Goal: Task Accomplishment & Management: Use online tool/utility

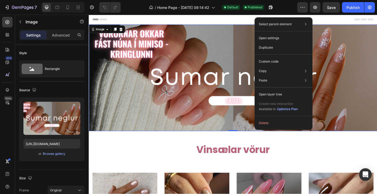
drag, startPoint x: 89, startPoint y: 15, endPoint x: 357, endPoint y: 106, distance: 283.3
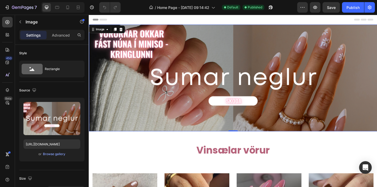
click at [214, 58] on img at bounding box center [247, 84] width 316 height 117
click at [57, 154] on div "Browse gallery" at bounding box center [54, 154] width 22 height 5
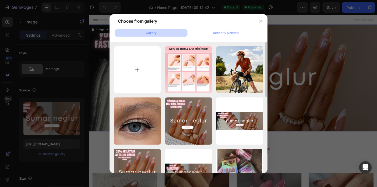
click at [136, 71] on input "file" at bounding box center [137, 69] width 47 height 47
type input "C:\fakepath\[PERSON_NAME](.png"
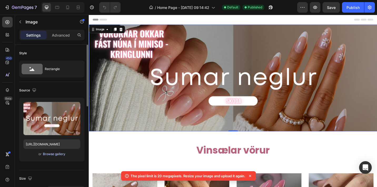
click at [58, 154] on div "Browse gallery" at bounding box center [54, 154] width 22 height 5
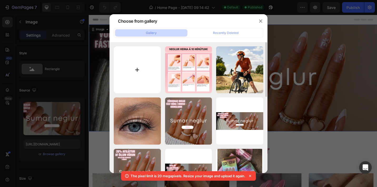
click at [138, 84] on input "file" at bounding box center [137, 69] width 47 height 47
type input "C:\fakepath\neglur6.png"
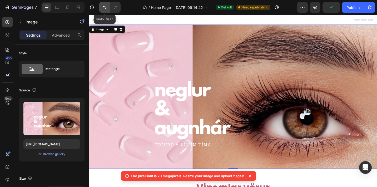
click at [105, 7] on icon "Undo/Redo" at bounding box center [104, 7] width 3 height 3
type input "[URL][DOMAIN_NAME]"
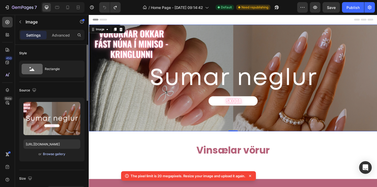
click at [60, 155] on div "Browse gallery" at bounding box center [54, 154] width 22 height 5
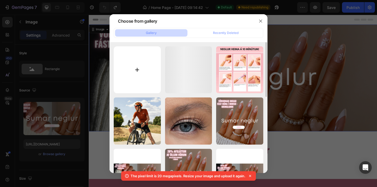
click at [145, 77] on input "file" at bounding box center [137, 69] width 47 height 47
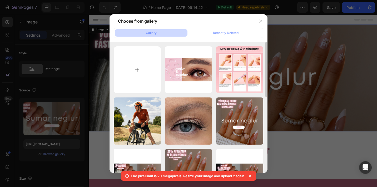
type input "C:\fakepath\neglurog.png"
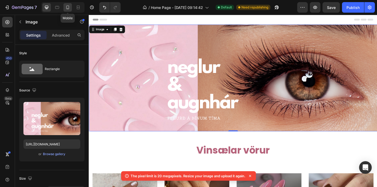
click at [68, 7] on icon at bounding box center [67, 7] width 5 height 5
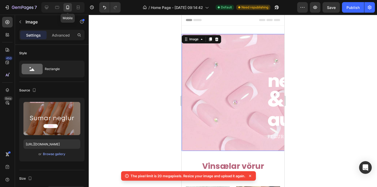
type input "[URL][DOMAIN_NAME]"
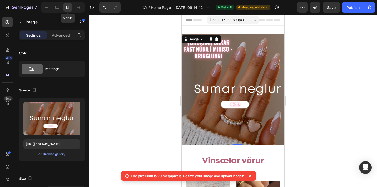
scroll to position [1, 0]
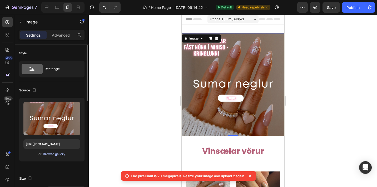
click at [56, 153] on div "Browse gallery" at bounding box center [54, 154] width 22 height 5
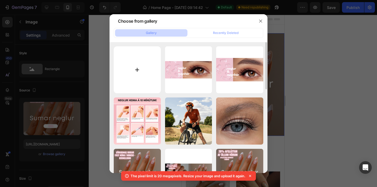
click at [141, 70] on input "file" at bounding box center [137, 69] width 47 height 47
type input "C:\fakepath\vorororororr.png"
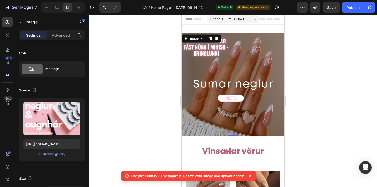
type input "[URL][DOMAIN_NAME]"
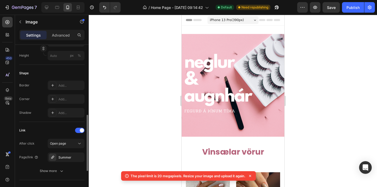
scroll to position [171, 0]
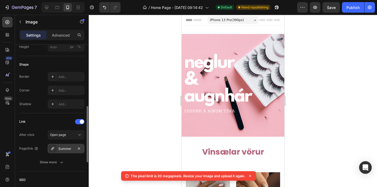
click at [64, 150] on div "Summer" at bounding box center [66, 149] width 15 height 5
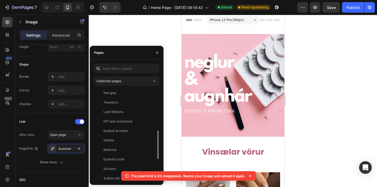
scroll to position [142, 0]
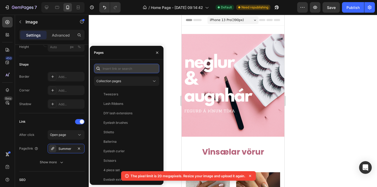
click at [131, 69] on input "text" at bounding box center [126, 68] width 65 height 9
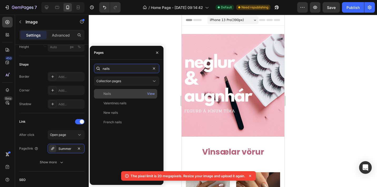
scroll to position [0, 0]
type input "nails"
click at [122, 96] on div "Nails" at bounding box center [125, 93] width 59 height 5
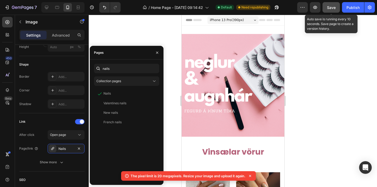
click at [332, 9] on span "Save" at bounding box center [331, 7] width 9 height 4
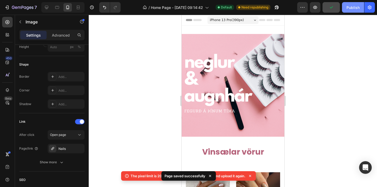
click at [355, 9] on div "Publish" at bounding box center [353, 8] width 13 height 6
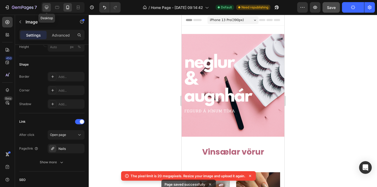
click at [46, 6] on icon at bounding box center [46, 7] width 3 height 3
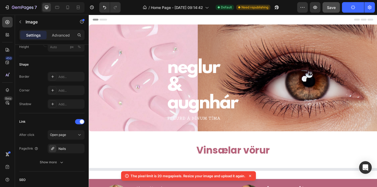
click at [163, 84] on img at bounding box center [247, 84] width 316 height 117
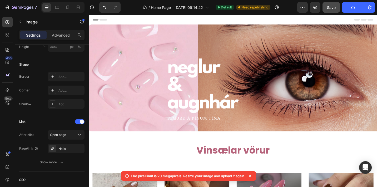
click at [158, 123] on img at bounding box center [247, 84] width 316 height 117
click at [140, 40] on img at bounding box center [247, 84] width 316 height 117
click at [161, 71] on img at bounding box center [247, 84] width 316 height 117
click at [68, 8] on icon at bounding box center [67, 7] width 5 height 5
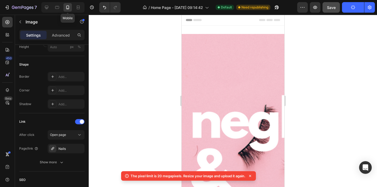
type input "[URL][DOMAIN_NAME]"
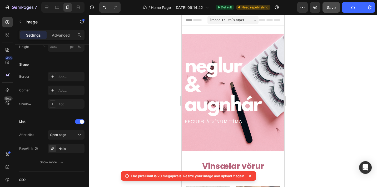
scroll to position [1, 0]
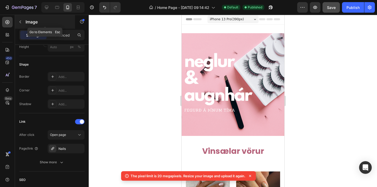
click at [19, 23] on icon "button" at bounding box center [20, 22] width 4 height 4
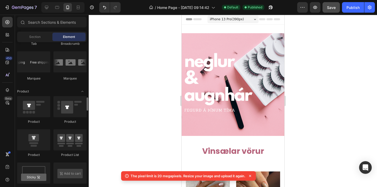
scroll to position [626, 0]
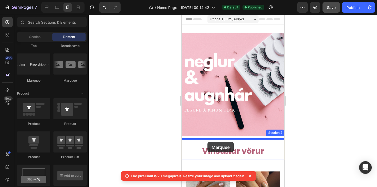
drag, startPoint x: 214, startPoint y: 84, endPoint x: 207, endPoint y: 142, distance: 58.4
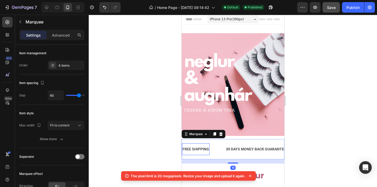
click at [201, 150] on div "FREE SHIPPING" at bounding box center [196, 149] width 28 height 8
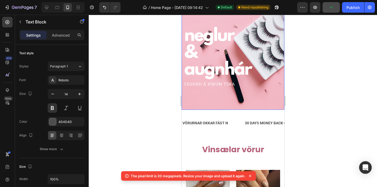
scroll to position [34, 0]
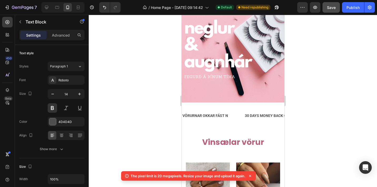
click at [222, 116] on p "VÖRURNAR OKKAR FÁST N" at bounding box center [205, 116] width 46 height 7
click at [228, 115] on p "VÖRURNAR OKKAR FÁST N" at bounding box center [205, 116] width 46 height 7
click at [270, 114] on div "30 DAYS MONEY BACK GUARANTEE" at bounding box center [290, 116] width 61 height 8
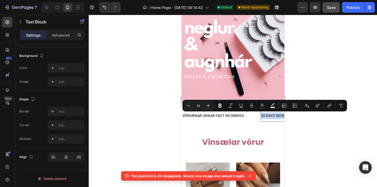
drag, startPoint x: 261, startPoint y: 116, endPoint x: 295, endPoint y: 118, distance: 33.5
drag, startPoint x: 264, startPoint y: 116, endPoint x: 301, endPoint y: 119, distance: 36.7
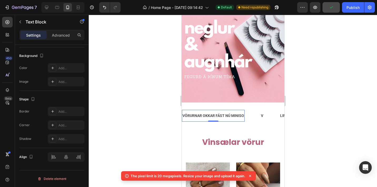
click at [232, 116] on p "VÖRURNAR OKKAR FÁST NÚ MINISO" at bounding box center [213, 116] width 62 height 7
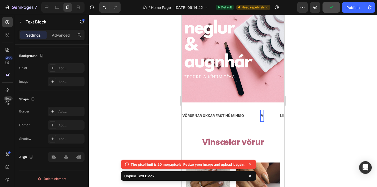
click at [263, 115] on p "V" at bounding box center [262, 116] width 2 height 7
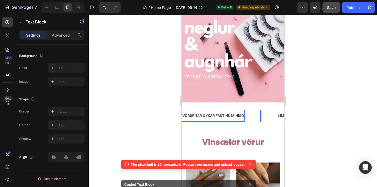
click at [230, 116] on p "VÖRURNAR OKKAR FÁST NÚ MINISO" at bounding box center [213, 116] width 62 height 7
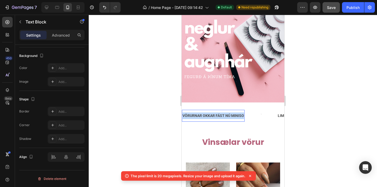
drag, startPoint x: 243, startPoint y: 116, endPoint x: 182, endPoint y: 115, distance: 61.1
click at [182, 115] on div "VÖRURNAR OKKAR FÁST NÚ MINISO" at bounding box center [213, 116] width 63 height 8
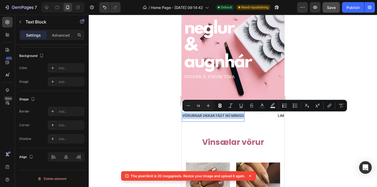
copy p "VÖRURNAR OKKAR FÁST NÚ MINISO"
click at [259, 116] on div "VÖRURNAR OKKAR FÁST NÚ MINISO Text Block 0" at bounding box center [221, 116] width 79 height 12
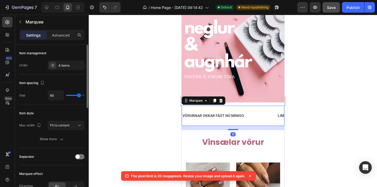
click at [259, 116] on div "VÖRURNAR OKKAR FÁST NÚ MINISO Text Block" at bounding box center [221, 116] width 79 height 12
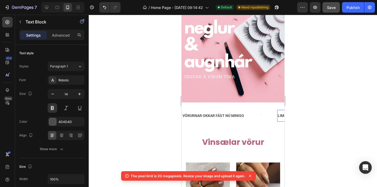
click at [280, 116] on div "LIMITED TIME 50% OFF SALE" at bounding box center [302, 116] width 50 height 8
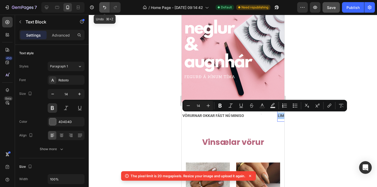
click at [104, 8] on icon "Undo/Redo" at bounding box center [104, 7] width 5 height 5
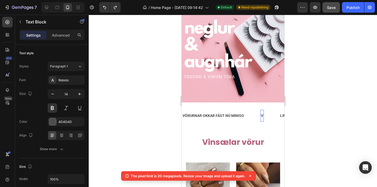
click at [263, 116] on p "V" at bounding box center [262, 116] width 2 height 7
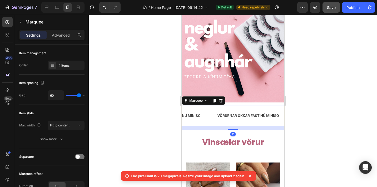
click at [282, 115] on div "VÖRURNAR OKKAR FÁST NÚ MINISO Text Block" at bounding box center [256, 116] width 79 height 12
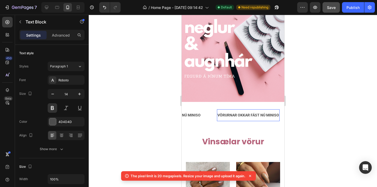
click at [272, 115] on p "VÖRURNAR OKKAR FÁST NÚ MINISO" at bounding box center [248, 115] width 62 height 7
click at [192, 116] on p "VÖRURNAR OKKAR FÁST NÚ MINISO" at bounding box center [170, 115] width 62 height 7
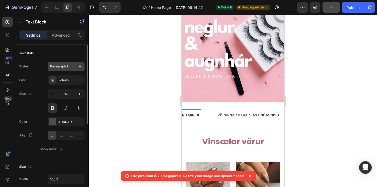
click at [73, 66] on div "Paragraph 1" at bounding box center [64, 66] width 28 height 5
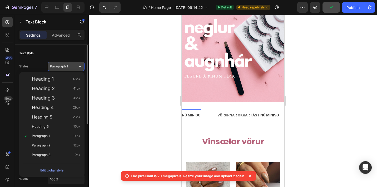
click at [73, 66] on div "Paragraph 1" at bounding box center [64, 66] width 28 height 5
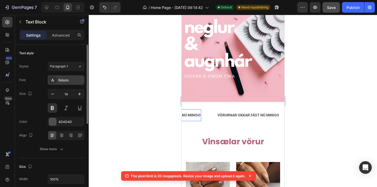
click at [70, 78] on div "Roboto" at bounding box center [71, 80] width 25 height 5
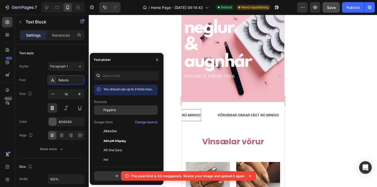
click at [130, 145] on div "Poppins" at bounding box center [126, 149] width 64 height 9
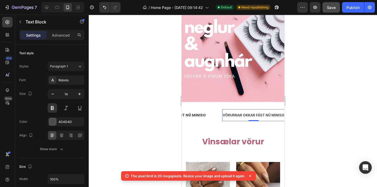
click at [232, 117] on p "VÖRURNAR OKKAR FÁST NÚ MINISO" at bounding box center [254, 115] width 62 height 7
click at [74, 79] on div "Roboto" at bounding box center [71, 80] width 25 height 5
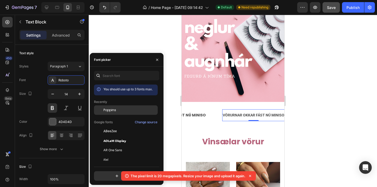
click at [108, 109] on span "Poppins" at bounding box center [110, 110] width 13 height 5
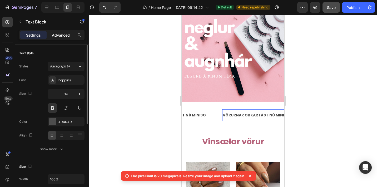
click at [65, 35] on p "Advanced" at bounding box center [61, 35] width 18 height 6
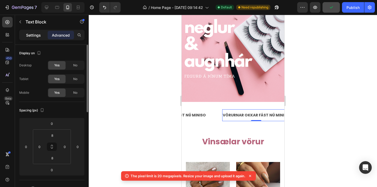
click at [38, 34] on p "Settings" at bounding box center [33, 35] width 15 height 6
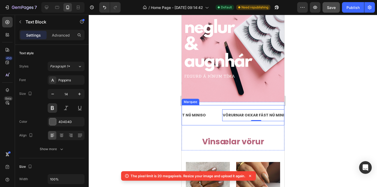
click at [193, 122] on div "VÖRURNAR OKKAR FÁST NÚ MINISO Text Block VÖRURNAR OKKAR FÁST NÚ MINISO Text Blo…" at bounding box center [233, 115] width 103 height 20
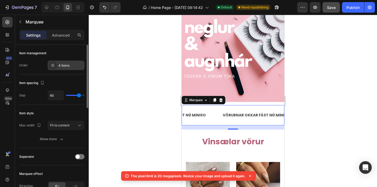
click at [62, 69] on div "4 items" at bounding box center [66, 65] width 37 height 9
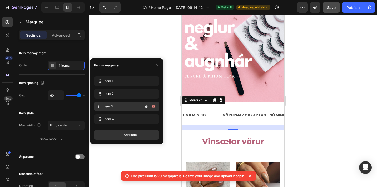
click at [112, 106] on span "Item 3" at bounding box center [123, 106] width 39 height 5
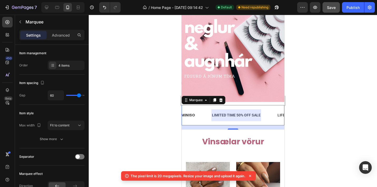
click at [221, 113] on div at bounding box center [236, 115] width 50 height 12
click at [214, 114] on p "LIMITED TIME 50% OFF SALE" at bounding box center [236, 115] width 49 height 7
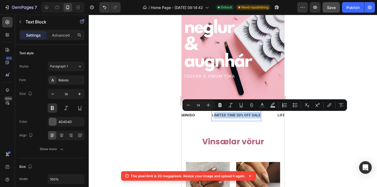
drag, startPoint x: 210, startPoint y: 115, endPoint x: 256, endPoint y: 118, distance: 46.3
click at [256, 118] on p "LIMITED TIME 50% OFF SALE" at bounding box center [236, 115] width 49 height 7
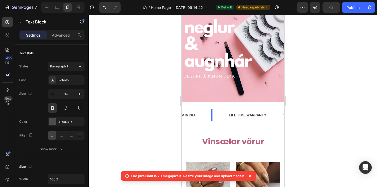
scroll to position [0, 0]
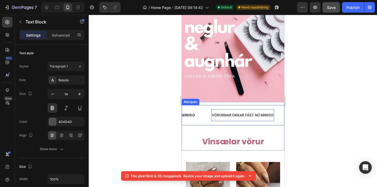
click at [277, 116] on div "VÖRURNAR OKKAR FÁST NÚ MINISO Text Block 0" at bounding box center [250, 115] width 79 height 12
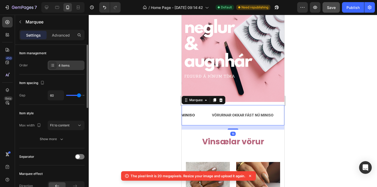
click at [75, 65] on div "4 items" at bounding box center [71, 65] width 25 height 5
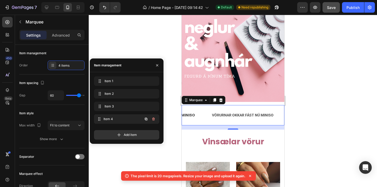
click at [109, 120] on span "Item 4" at bounding box center [123, 119] width 39 height 5
click at [129, 118] on span "Item 4" at bounding box center [120, 119] width 30 height 5
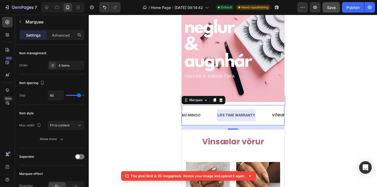
click at [220, 114] on div at bounding box center [236, 115] width 39 height 12
click at [245, 116] on div "LIFE TIME WARRANTY" at bounding box center [236, 115] width 39 height 8
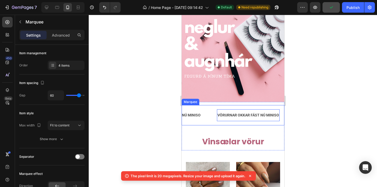
click at [279, 119] on div "VÖRURNAR OKKAR FÁST NÚ MINISO Text Block 0" at bounding box center [256, 115] width 79 height 12
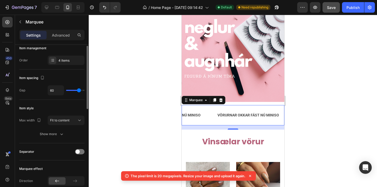
scroll to position [5, 0]
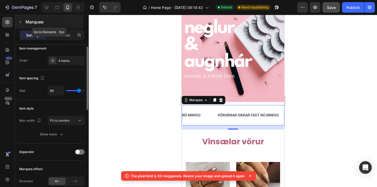
click at [24, 23] on button "button" at bounding box center [20, 22] width 8 height 8
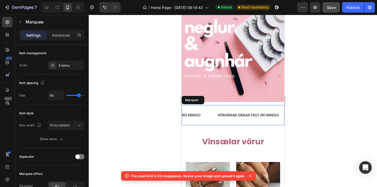
click at [209, 122] on div "VÖRURNAR OKKAR FÁST NÚ MINISO Text Block VÖRURNAR OKKAR FÁST NÚ MINISO Text Blo…" at bounding box center [233, 115] width 103 height 20
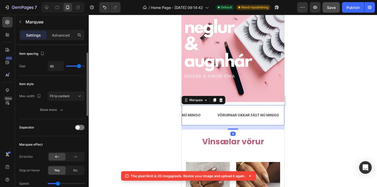
scroll to position [31, 0]
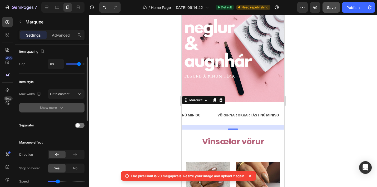
click at [54, 106] on div "Show more" at bounding box center [52, 107] width 25 height 5
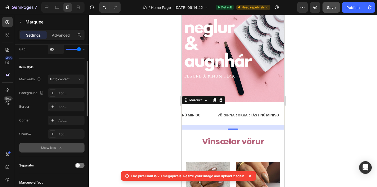
scroll to position [48, 0]
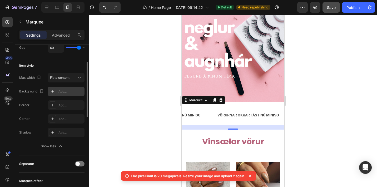
click at [59, 94] on div "Add..." at bounding box center [66, 91] width 37 height 9
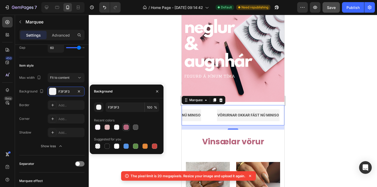
click at [126, 128] on div at bounding box center [126, 127] width 5 height 5
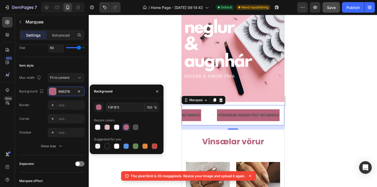
type input "B6637B"
click at [64, 104] on div "Add..." at bounding box center [71, 105] width 25 height 5
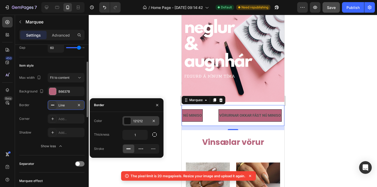
click at [126, 123] on div at bounding box center [127, 121] width 7 height 7
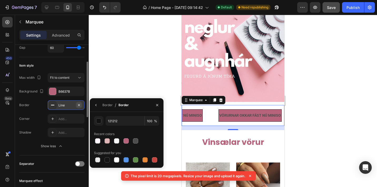
click at [79, 105] on icon "button" at bounding box center [79, 105] width 2 height 2
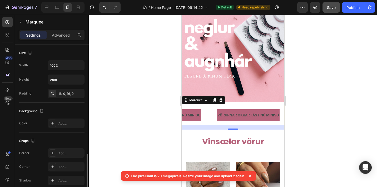
scroll to position [287, 0]
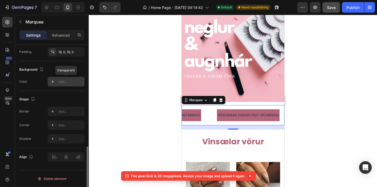
click at [57, 80] on div "Add..." at bounding box center [66, 81] width 37 height 9
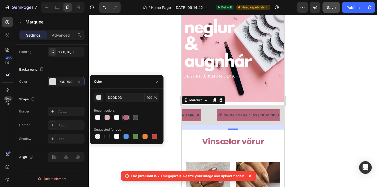
click at [125, 118] on div at bounding box center [126, 117] width 5 height 5
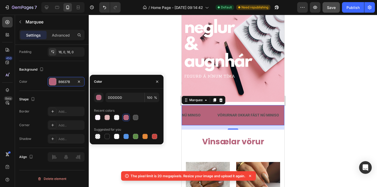
type input "B6637B"
click at [58, 93] on div "Shape Border Add... Corner Add... Shadow Add..." at bounding box center [51, 119] width 65 height 57
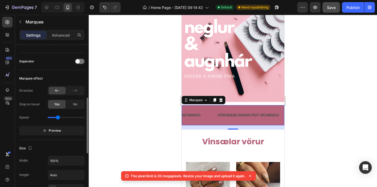
scroll to position [130, 0]
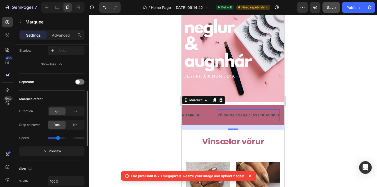
click at [232, 115] on p "VÖRURNAR OKKAR FÁST NÚ MINISO" at bounding box center [248, 115] width 62 height 7
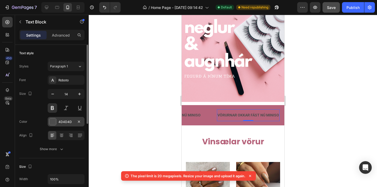
click at [52, 119] on div at bounding box center [52, 121] width 7 height 7
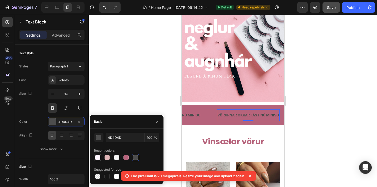
click at [98, 158] on div at bounding box center [97, 157] width 5 height 5
type input "FFF6FF"
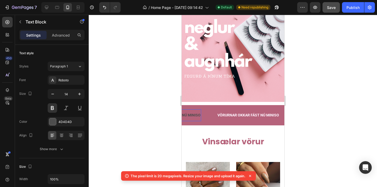
click at [189, 117] on p "VÖRURNAR OKKAR FÁST NÚ MINISO" at bounding box center [170, 115] width 62 height 7
click at [54, 121] on div at bounding box center [52, 121] width 7 height 7
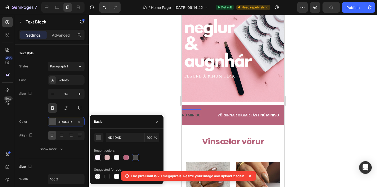
click at [100, 159] on div at bounding box center [97, 157] width 5 height 5
type input "FFF6FF"
click at [271, 115] on p "VÖRURNAR OKKAR FÁST NÚ MINISO" at bounding box center [248, 115] width 62 height 7
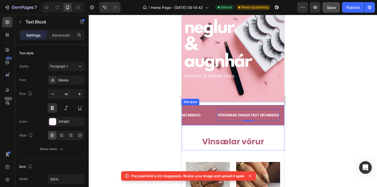
click at [282, 116] on div "VÖRURNAR OKKAR FÁST NÚ MINISO Text Block 0" at bounding box center [256, 115] width 79 height 12
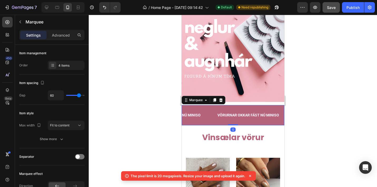
drag, startPoint x: 234, startPoint y: 129, endPoint x: 233, endPoint y: 123, distance: 6.1
click at [233, 123] on div "VÖRURNAR OKKAR FÁST NÚ MINISO Text Block VÖRURNAR OKKAR FÁST NÚ MINISO Text Blo…" at bounding box center [233, 115] width 103 height 20
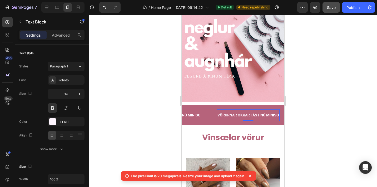
click at [272, 114] on p "VÖRURNAR OKKAR FÁST NÚ MINISO" at bounding box center [248, 115] width 62 height 7
click at [68, 78] on div "Roboto" at bounding box center [71, 80] width 25 height 5
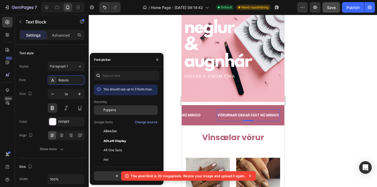
click at [118, 145] on div "Poppins" at bounding box center [126, 149] width 64 height 9
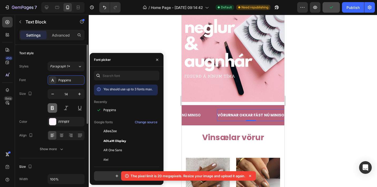
click at [51, 108] on button at bounding box center [52, 107] width 9 height 9
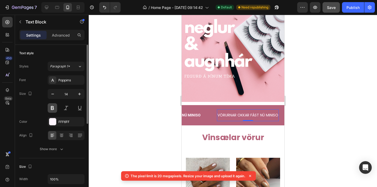
click at [51, 108] on button at bounding box center [52, 107] width 9 height 9
click at [190, 114] on p "VÖRURNAR OKKAR FÁST NÚ MINISO" at bounding box center [170, 115] width 62 height 7
click at [75, 84] on div "Roboto" at bounding box center [66, 79] width 37 height 9
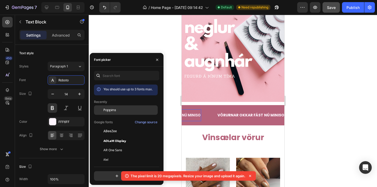
click at [118, 111] on div "Poppins" at bounding box center [130, 110] width 53 height 5
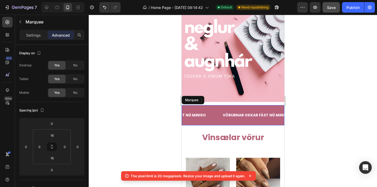
click at [210, 121] on div "VÖRURNAR OKKAR FÁST NÚ MINISO Text Block VÖRURNAR OKKAR FÁST NÚ MINISO Text Blo…" at bounding box center [233, 115] width 103 height 20
click at [35, 38] on p "Settings" at bounding box center [33, 35] width 15 height 6
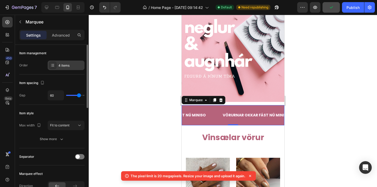
click at [62, 65] on div "4 items" at bounding box center [71, 65] width 25 height 5
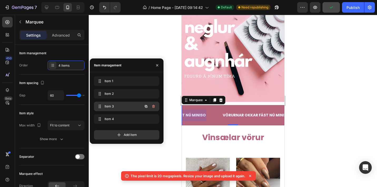
click at [107, 105] on span "Item 3" at bounding box center [120, 106] width 30 height 5
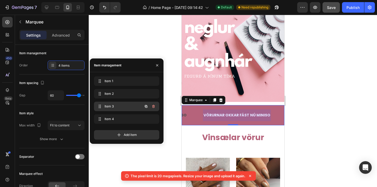
scroll to position [0, 146]
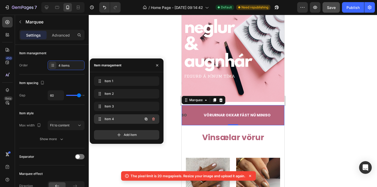
click at [107, 118] on span "Item 4" at bounding box center [120, 119] width 30 height 5
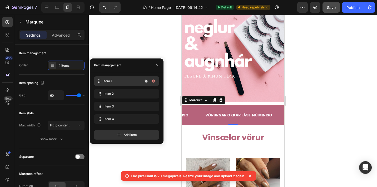
click at [118, 81] on span "Item 1" at bounding box center [123, 81] width 39 height 5
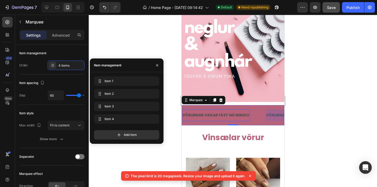
click at [204, 115] on p "VÖRURNAR OKKAR FÁST NÚ MINISO" at bounding box center [215, 115] width 67 height 7
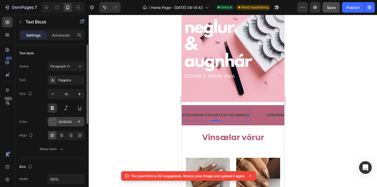
click at [54, 123] on div at bounding box center [52, 121] width 7 height 7
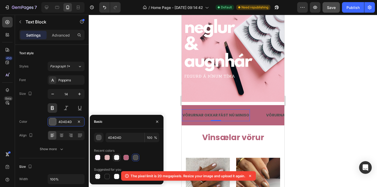
click at [118, 158] on div at bounding box center [116, 157] width 5 height 5
type input "F7F7F7"
click at [276, 115] on p "VÖRURNAR OKKAR FÁST NÚ MINISO" at bounding box center [299, 115] width 67 height 7
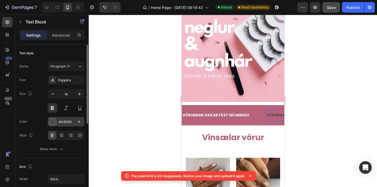
click at [53, 121] on div at bounding box center [52, 121] width 7 height 7
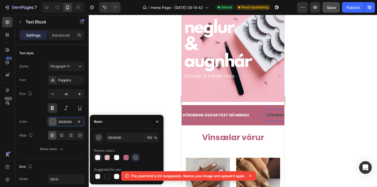
click at [99, 157] on div at bounding box center [97, 157] width 5 height 5
type input "FFF6FF"
click at [223, 115] on p "VÖRURNAR OKKAR FÁST NÚ MINISO" at bounding box center [215, 115] width 67 height 7
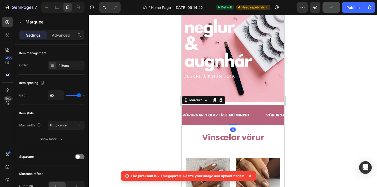
click at [254, 110] on div "VÖRURNAR OKKAR FÁST NÚ MINISO Text Block" at bounding box center [224, 115] width 84 height 12
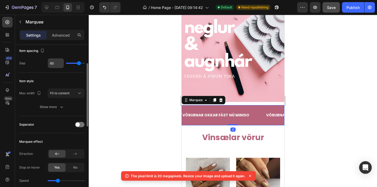
scroll to position [36, 0]
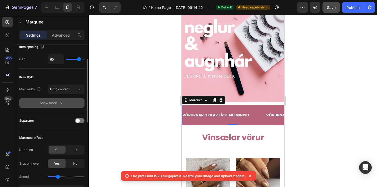
click at [55, 104] on div "Show more" at bounding box center [52, 102] width 25 height 5
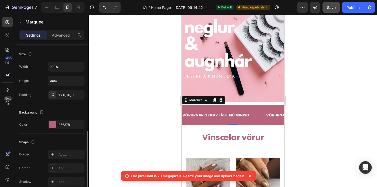
scroll to position [224, 0]
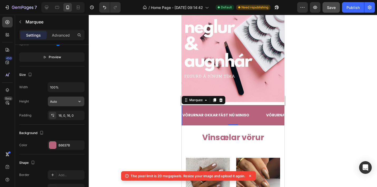
click at [56, 102] on input "Auto" at bounding box center [66, 101] width 36 height 9
click at [82, 103] on icon "button" at bounding box center [79, 101] width 5 height 5
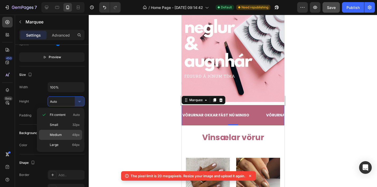
click at [70, 134] on p "Medium 48px" at bounding box center [65, 135] width 30 height 5
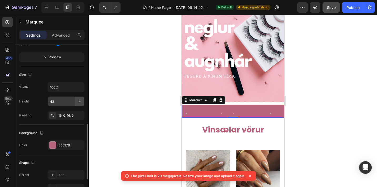
click at [80, 102] on icon "button" at bounding box center [79, 101] width 5 height 5
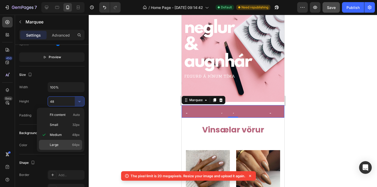
click at [71, 143] on p "Large 64px" at bounding box center [65, 145] width 30 height 5
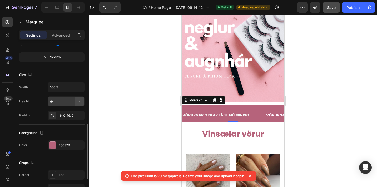
click at [79, 104] on icon "button" at bounding box center [79, 101] width 5 height 5
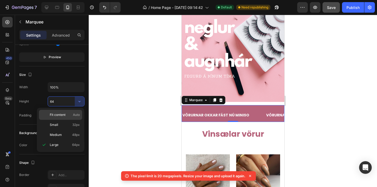
click at [73, 113] on span "Auto" at bounding box center [76, 115] width 7 height 5
type input "Auto"
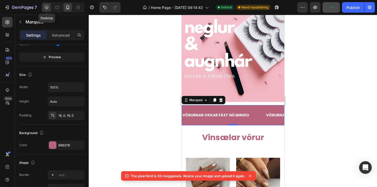
click at [48, 5] on icon at bounding box center [46, 7] width 5 height 5
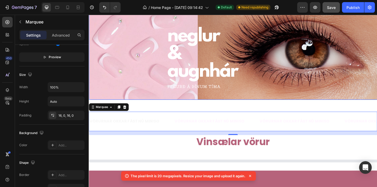
scroll to position [123, 0]
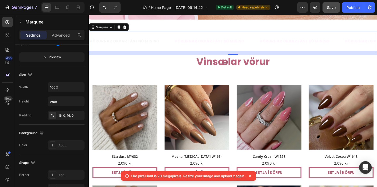
click at [209, 51] on div "VÖRURNAR OKKAR FÁST NÚ MINISO Text Block VÖRURNAR OKKAR FÁST NÚ MINISO Text Blo…" at bounding box center [247, 43] width 316 height 21
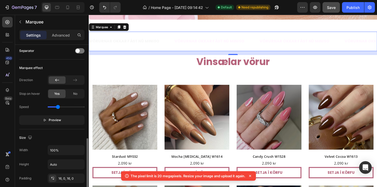
scroll to position [277, 0]
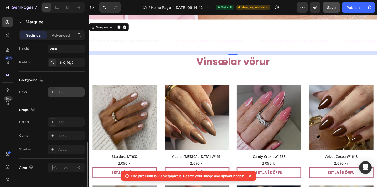
click at [52, 91] on icon at bounding box center [53, 92] width 4 height 4
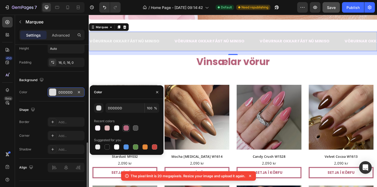
click at [126, 128] on div at bounding box center [126, 127] width 5 height 5
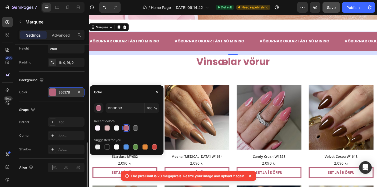
type input "B6637B"
click at [161, 47] on p "VÖRURNAR OKKAR FÁST NÚ MINISO" at bounding box center [128, 44] width 76 height 8
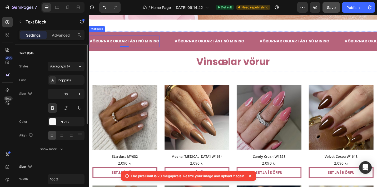
click at [175, 50] on div "VÖRURNAR OKKAR FÁST NÚ MINISO Text Block 0" at bounding box center [135, 43] width 93 height 13
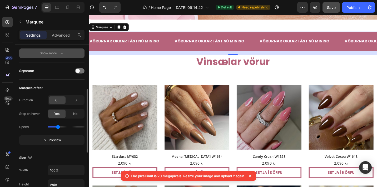
scroll to position [93, 0]
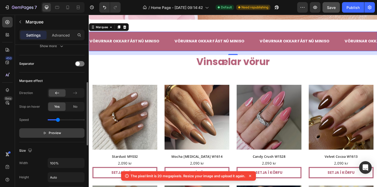
click at [50, 131] on span "Preview" at bounding box center [55, 132] width 12 height 5
click at [50, 131] on span "Pause" at bounding box center [54, 132] width 9 height 5
click at [69, 11] on div at bounding box center [68, 7] width 8 height 8
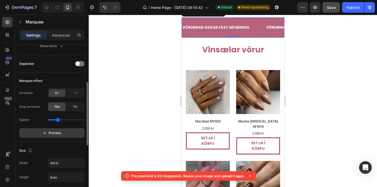
scroll to position [107, 0]
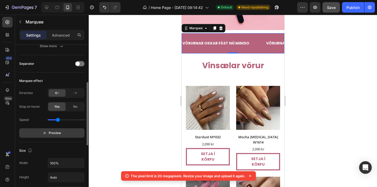
click at [42, 132] on button "Preview" at bounding box center [51, 132] width 65 height 9
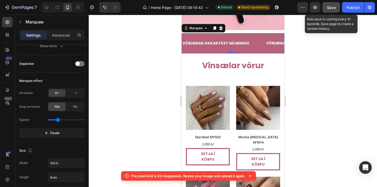
click at [333, 9] on span "Save" at bounding box center [331, 7] width 9 height 4
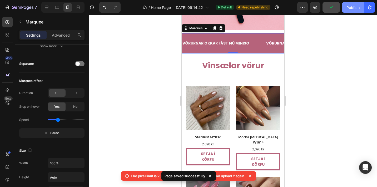
click at [350, 10] on div "Publish" at bounding box center [353, 8] width 13 height 6
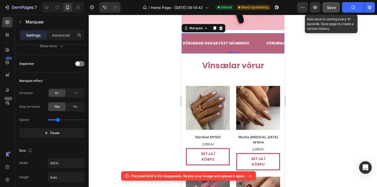
click at [334, 8] on span "Save" at bounding box center [331, 7] width 9 height 4
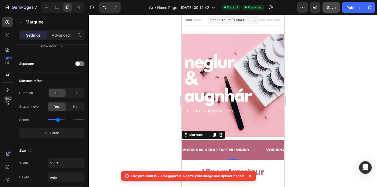
scroll to position [0, 0]
